Goal: Transaction & Acquisition: Book appointment/travel/reservation

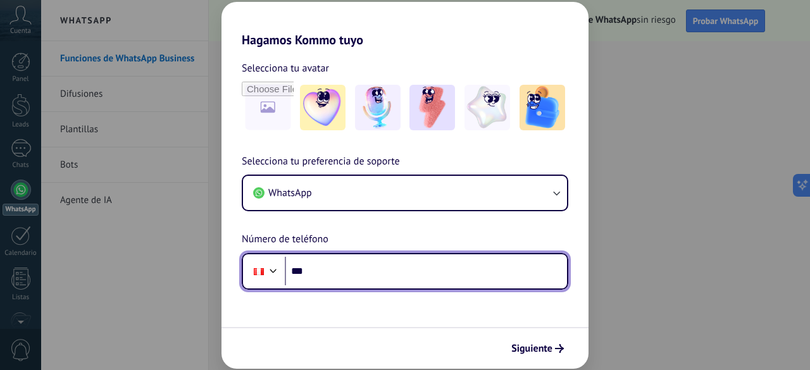
click at [406, 274] on input "***" at bounding box center [426, 271] width 282 height 29
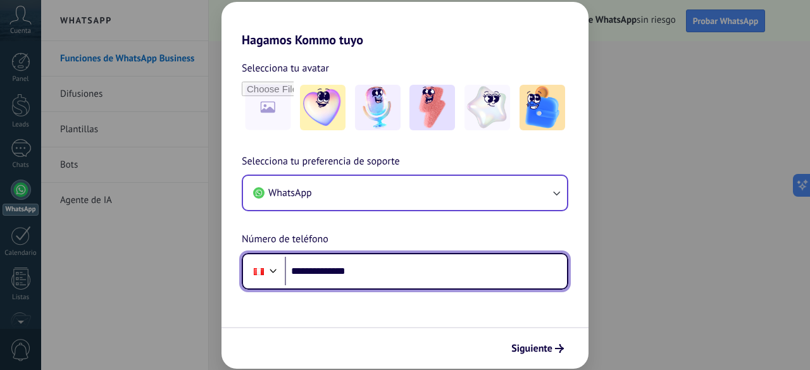
type input "**********"
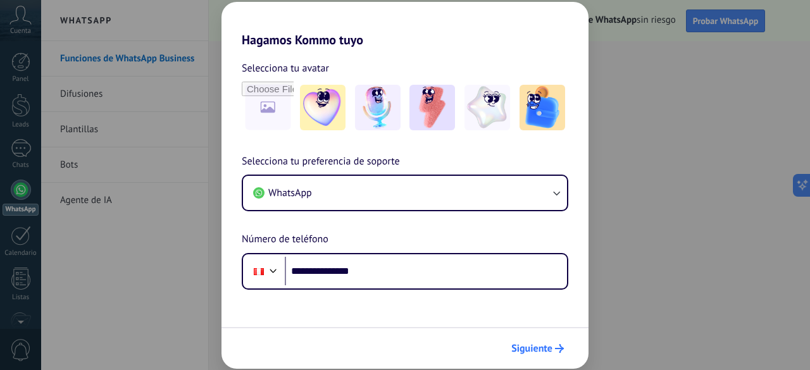
click at [533, 344] on span "Siguiente" at bounding box center [531, 348] width 41 height 9
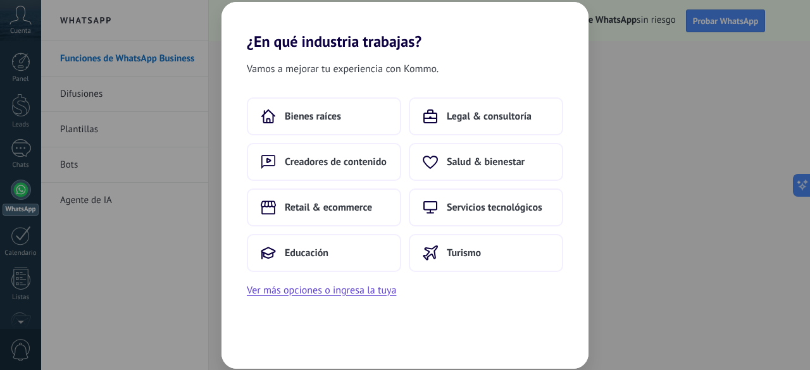
click at [493, 316] on div "Vamos a mejorar tu experiencia con Kommo. Bienes raíces Legal & consultoría Cre…" at bounding box center [404, 210] width 367 height 318
click at [304, 256] on span "Educación" at bounding box center [307, 253] width 44 height 13
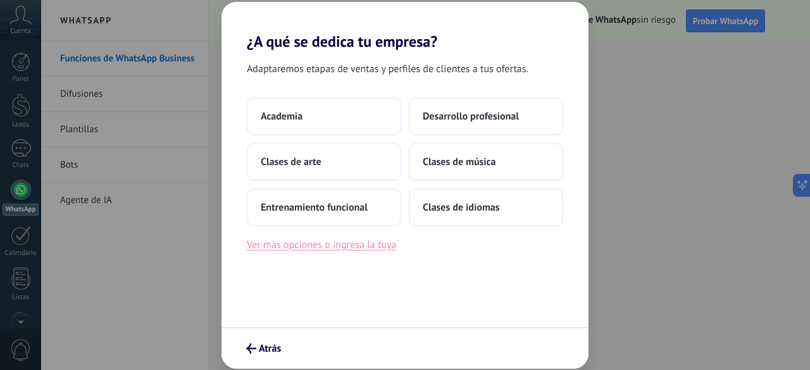
click at [381, 251] on button "Ver más opciones o ingresa la tuya" at bounding box center [321, 245] width 149 height 16
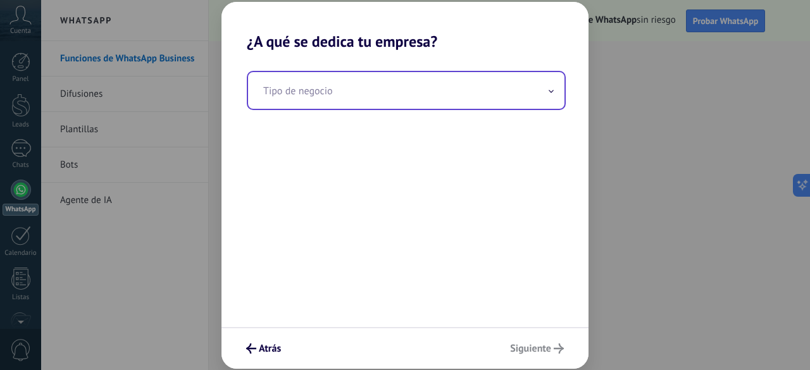
click at [362, 95] on input "text" at bounding box center [406, 90] width 316 height 37
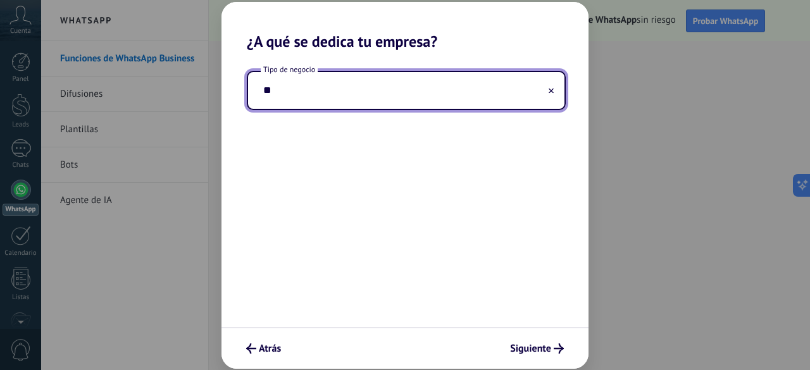
type input "*"
type input "**********"
click at [535, 351] on span "Siguiente" at bounding box center [530, 348] width 41 height 9
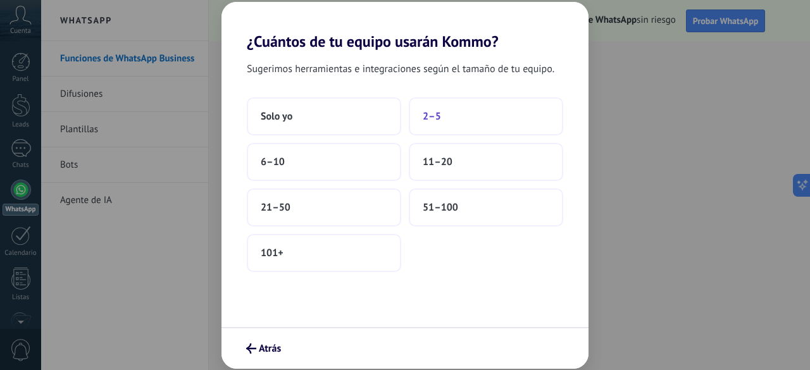
click at [476, 125] on button "2–5" at bounding box center [486, 116] width 154 height 38
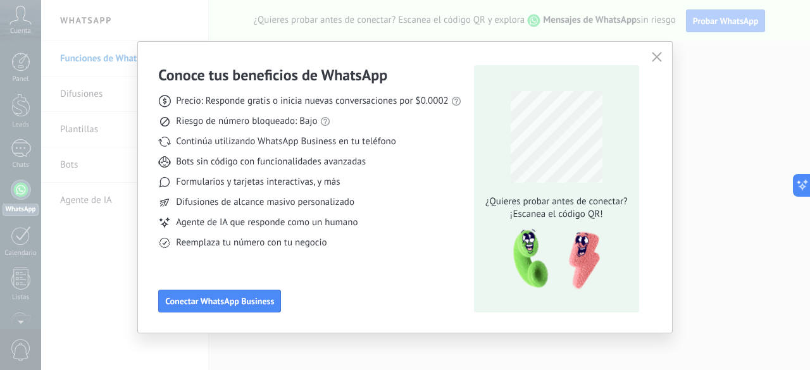
click at [656, 58] on icon "button" at bounding box center [657, 57] width 10 height 10
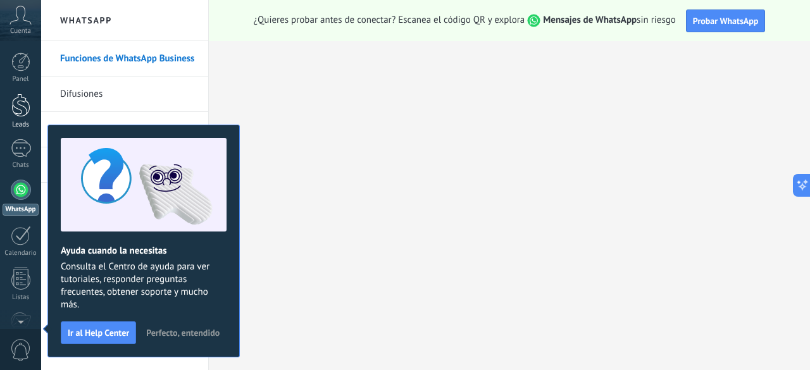
click at [33, 108] on link "Leads" at bounding box center [20, 111] width 41 height 35
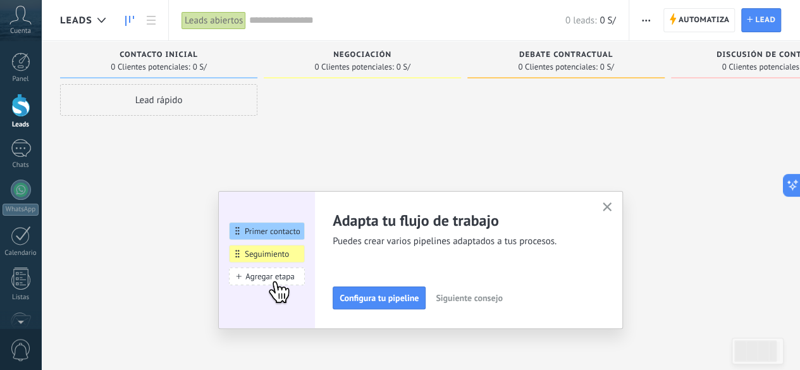
click at [613, 203] on icon "button" at bounding box center [607, 206] width 9 height 9
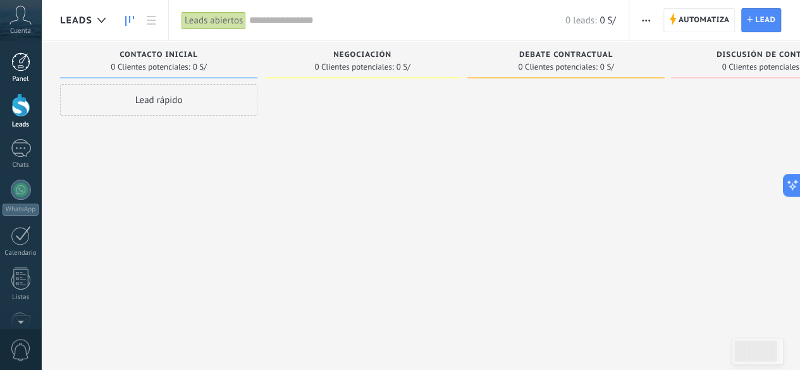
click at [15, 68] on div at bounding box center [20, 62] width 19 height 19
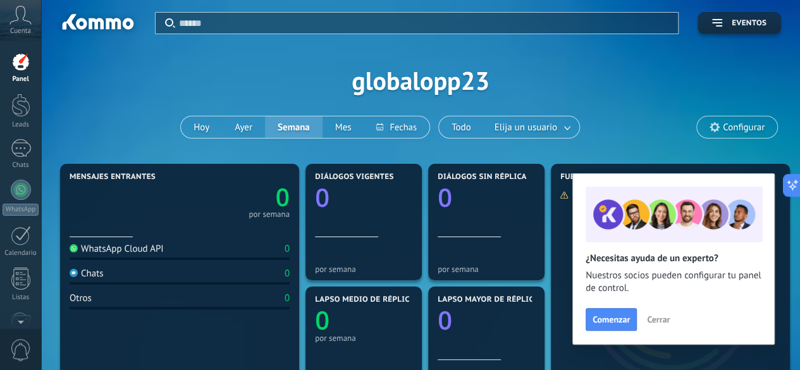
click at [27, 32] on span "Cuenta" at bounding box center [20, 31] width 21 height 8
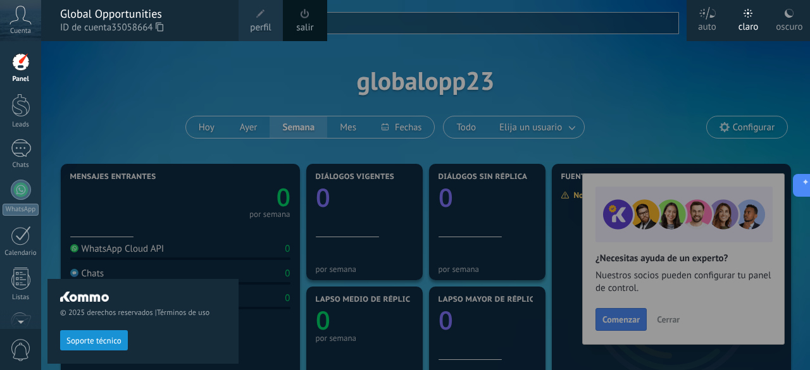
click at [633, 319] on div at bounding box center [446, 185] width 810 height 370
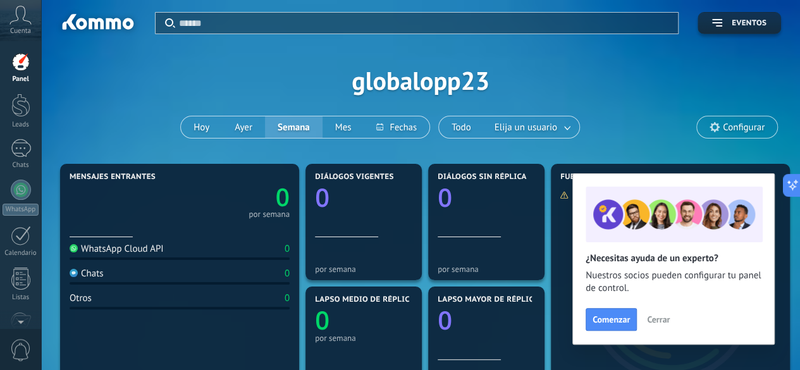
click at [633, 319] on button "Comenzar" at bounding box center [611, 319] width 51 height 23
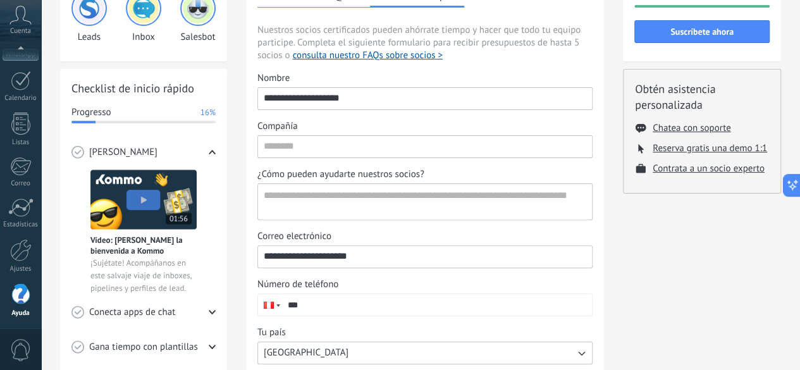
scroll to position [127, 0]
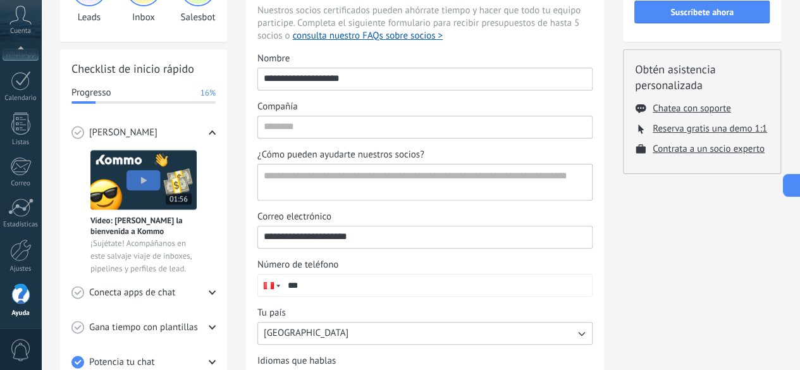
drag, startPoint x: 381, startPoint y: 84, endPoint x: 153, endPoint y: 83, distance: 227.8
click at [153, 83] on div "Tutoriales de inicio Leads Inbox Salesbot Checklist de inicio rápido Progresso …" at bounding box center [420, 213] width 721 height 559
type input "**********"
click at [344, 127] on input "Compañía" at bounding box center [425, 126] width 334 height 20
click at [343, 128] on input "Compañía" at bounding box center [425, 126] width 334 height 20
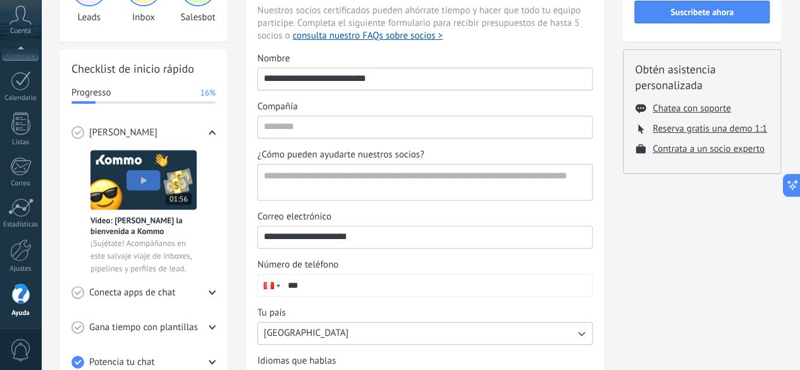
drag, startPoint x: 440, startPoint y: 76, endPoint x: 238, endPoint y: 77, distance: 201.9
click at [238, 77] on div "Tutoriales de inicio Leads Inbox Salesbot Checklist de inicio rápido Progresso …" at bounding box center [420, 213] width 721 height 559
click at [320, 130] on input "Compañía" at bounding box center [425, 126] width 334 height 20
paste input "**********"
type input "**********"
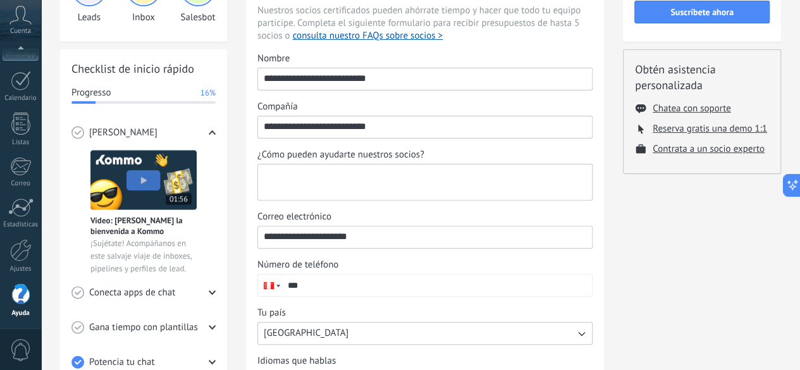
click at [376, 186] on textarea "¿Cómo pueden ayudarte nuestros socios?" at bounding box center [424, 182] width 332 height 35
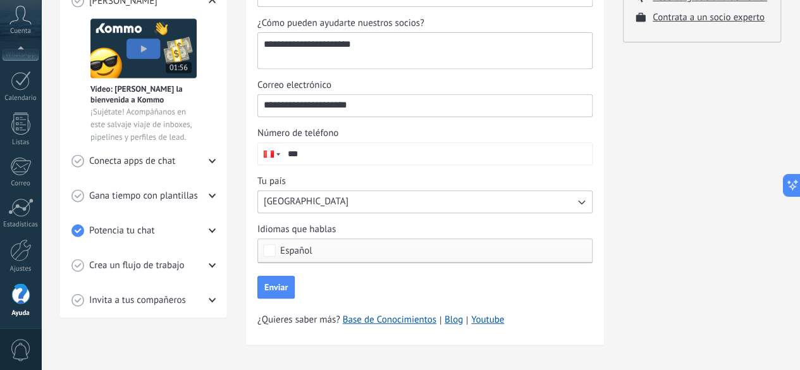
scroll to position [265, 0]
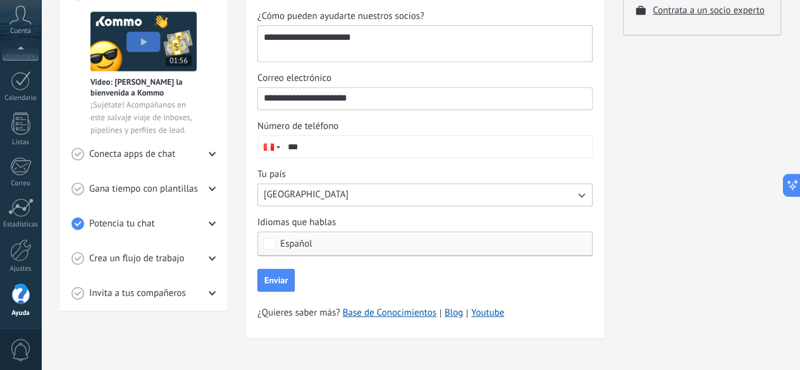
type textarea "**********"
click at [92, 256] on span "Crea un flujo de trabajo" at bounding box center [137, 258] width 96 height 13
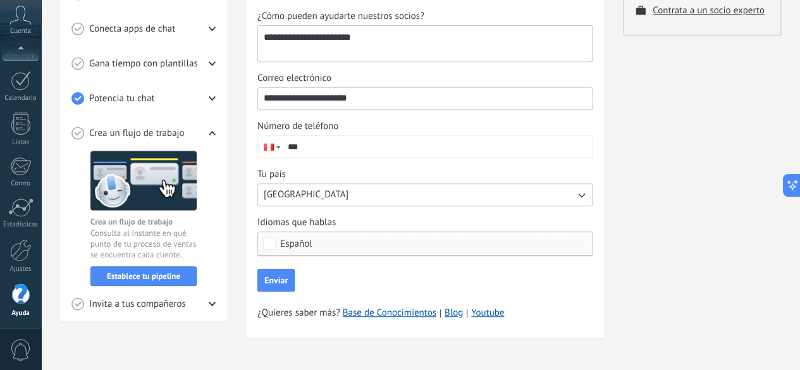
click at [157, 300] on span "Invita a tus compañeros" at bounding box center [137, 304] width 97 height 13
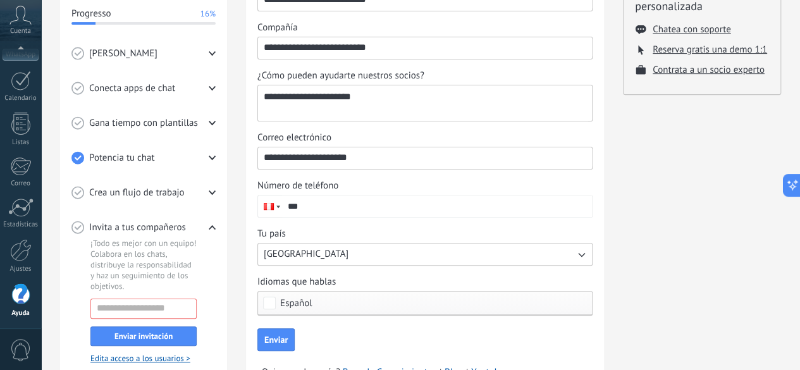
scroll to position [139, 0]
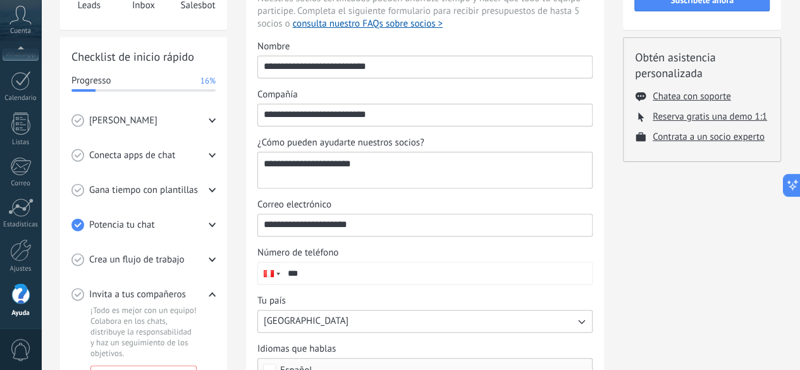
click at [159, 148] on div "Conecta apps de chat" at bounding box center [144, 155] width 144 height 35
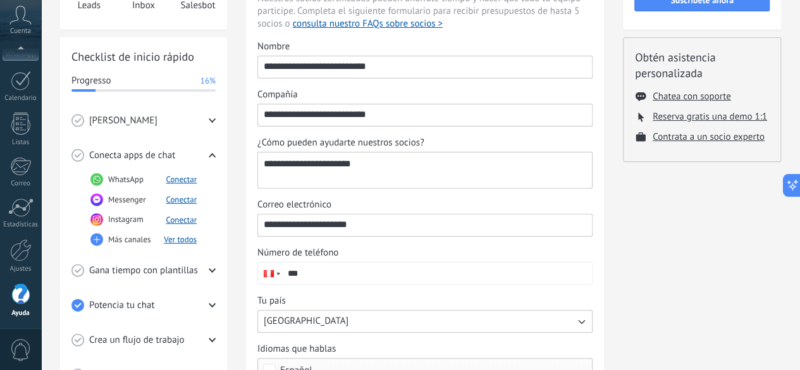
click at [135, 123] on span "[PERSON_NAME]" at bounding box center [123, 121] width 68 height 13
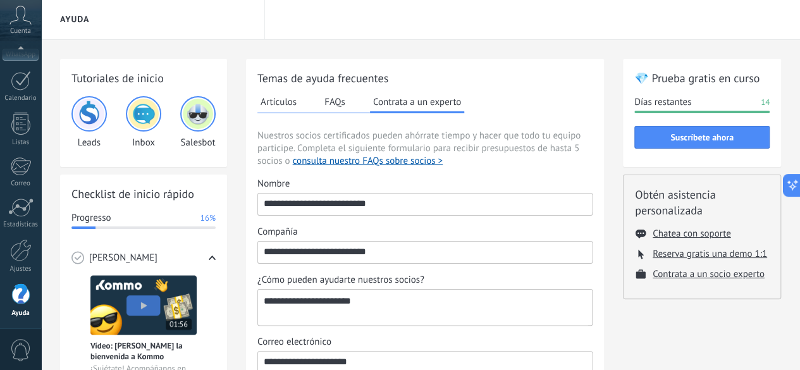
scroll to position [0, 0]
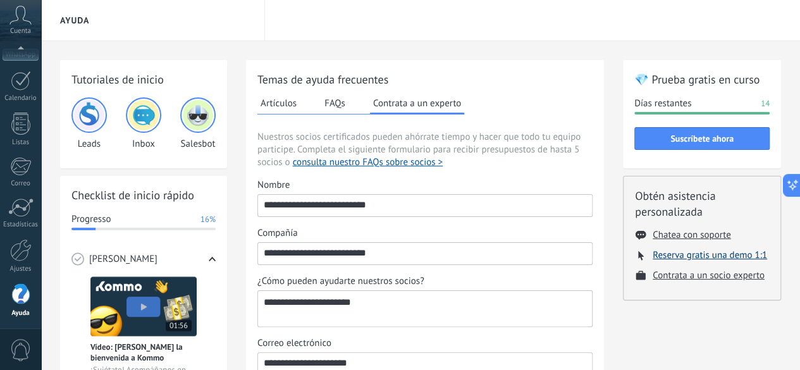
click at [704, 254] on button "Reserva gratis una demo 1:1" at bounding box center [710, 255] width 115 height 12
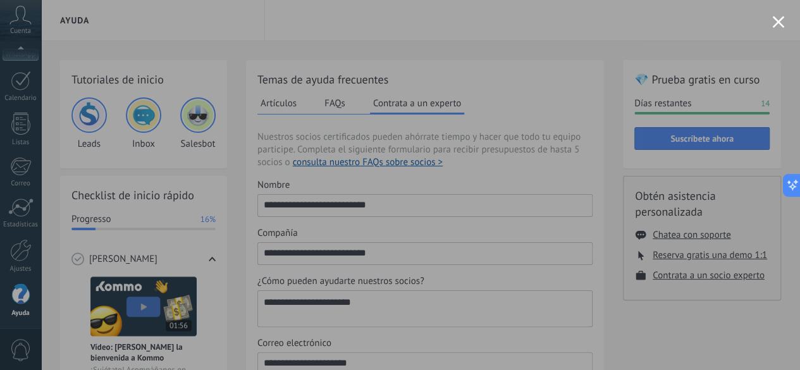
click at [781, 25] on button "Close modal" at bounding box center [779, 22] width 12 height 12
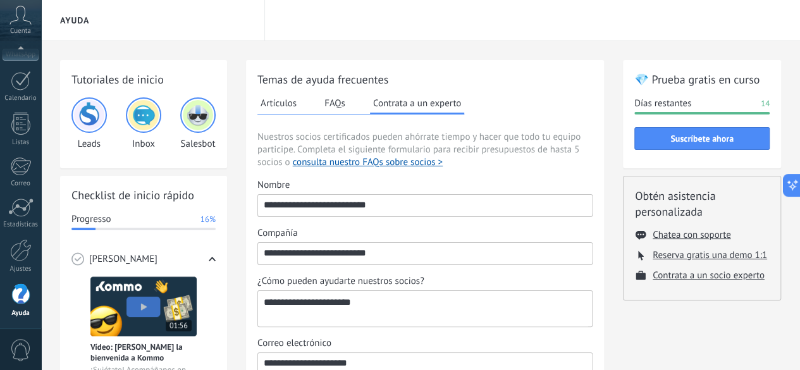
click at [346, 108] on button "FAQs" at bounding box center [334, 103] width 27 height 19
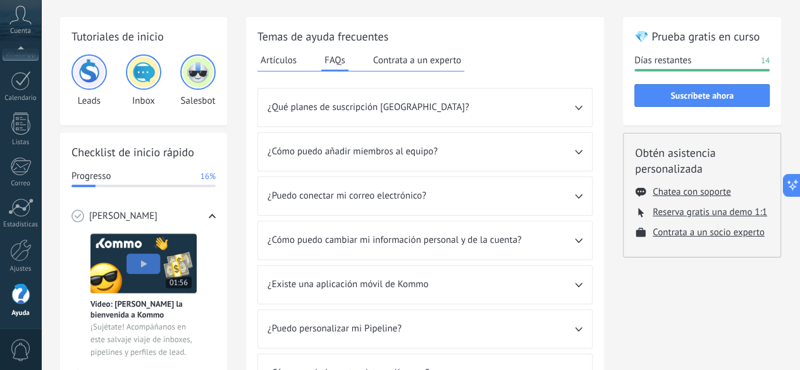
scroll to position [63, 0]
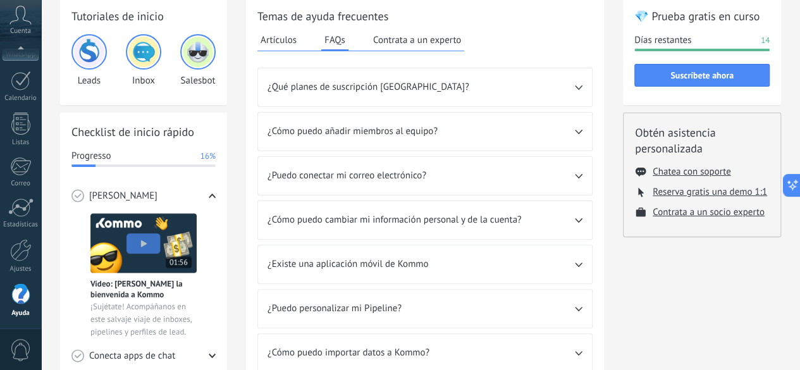
click at [447, 97] on div "¿Qué planes de suscripción [GEOGRAPHIC_DATA]?" at bounding box center [425, 87] width 334 height 38
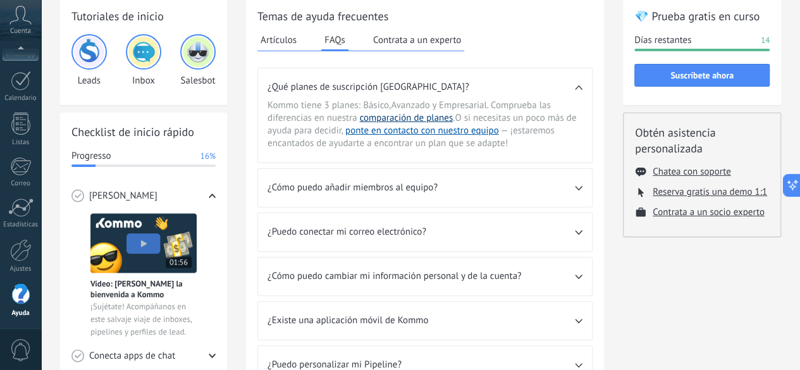
click at [408, 117] on link "comparación de planes" at bounding box center [407, 118] width 94 height 12
